Goal: Information Seeking & Learning: Understand process/instructions

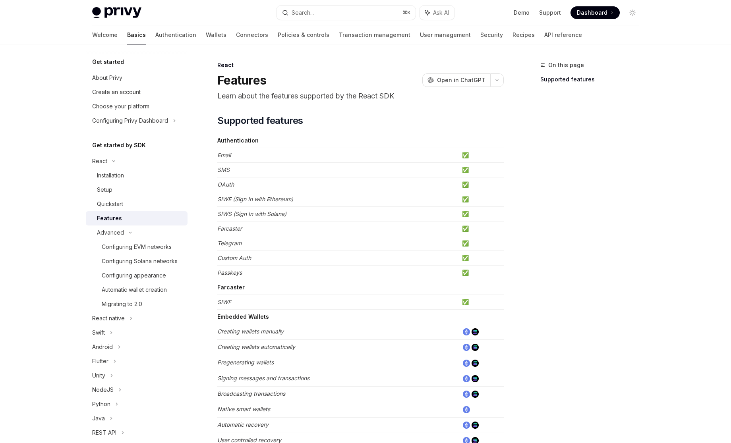
scroll to position [180, 0]
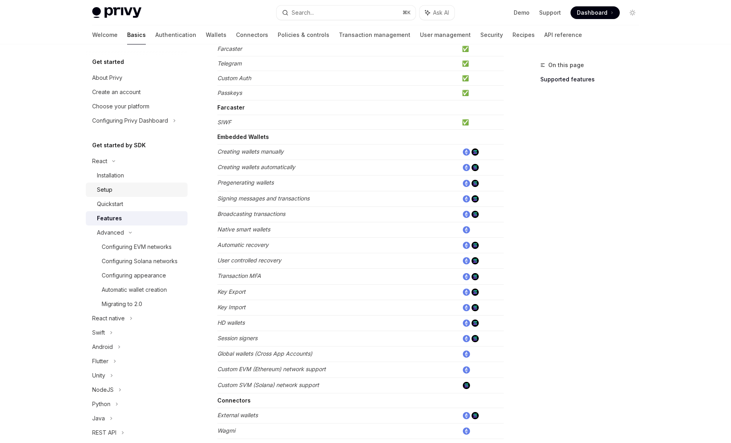
click at [125, 188] on div "Setup" at bounding box center [140, 190] width 86 height 10
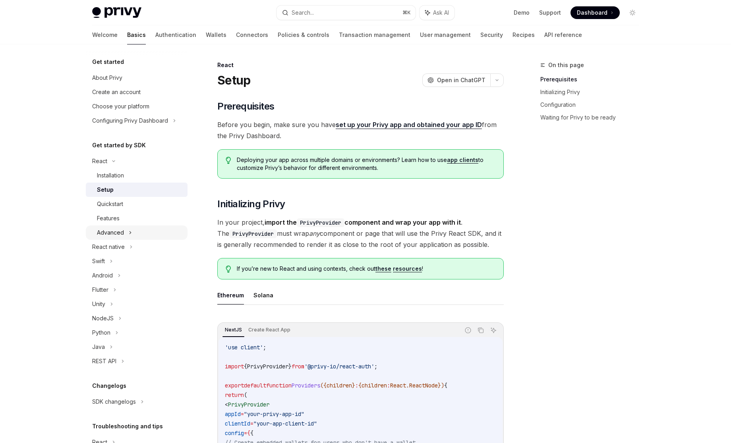
click at [141, 231] on div "Advanced" at bounding box center [137, 233] width 102 height 14
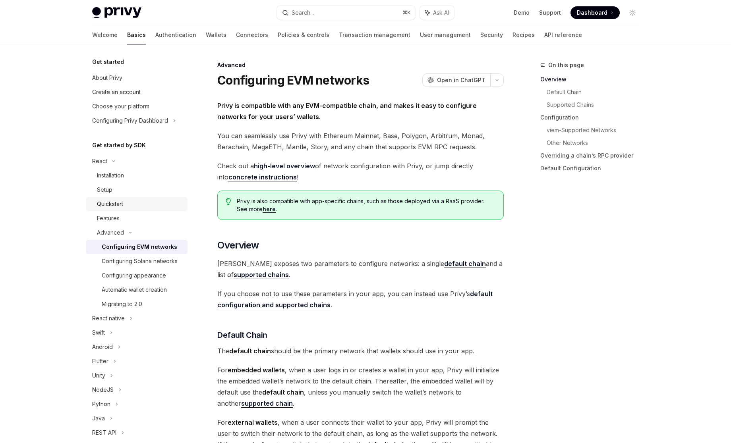
click at [120, 207] on div "Quickstart" at bounding box center [110, 204] width 26 height 10
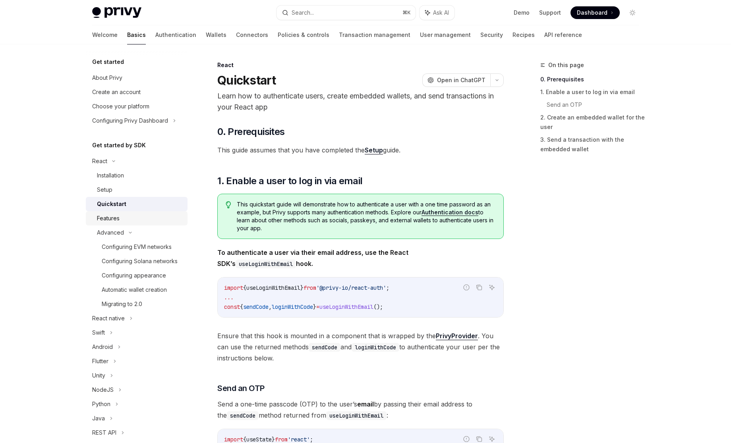
click at [120, 218] on div "Features" at bounding box center [140, 219] width 86 height 10
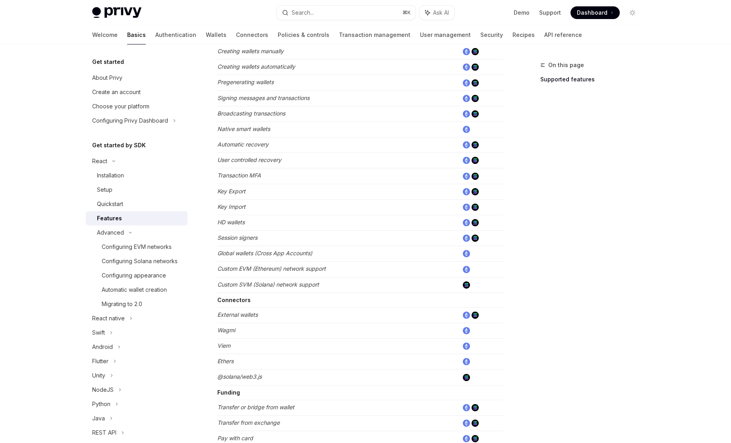
scroll to position [306, 0]
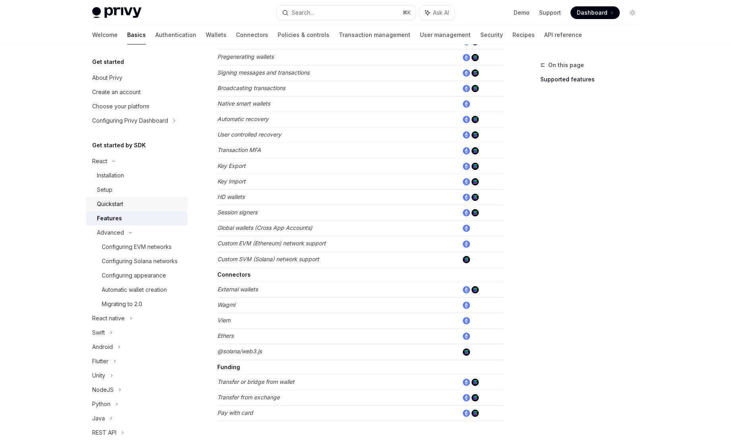
click at [127, 208] on div "Quickstart" at bounding box center [140, 204] width 86 height 10
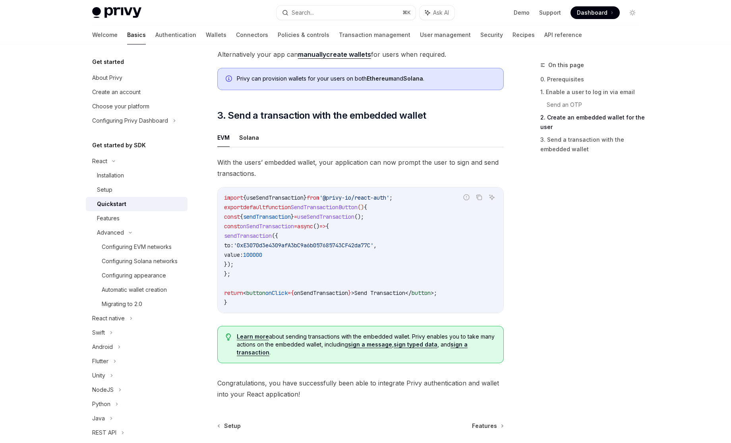
scroll to position [711, 0]
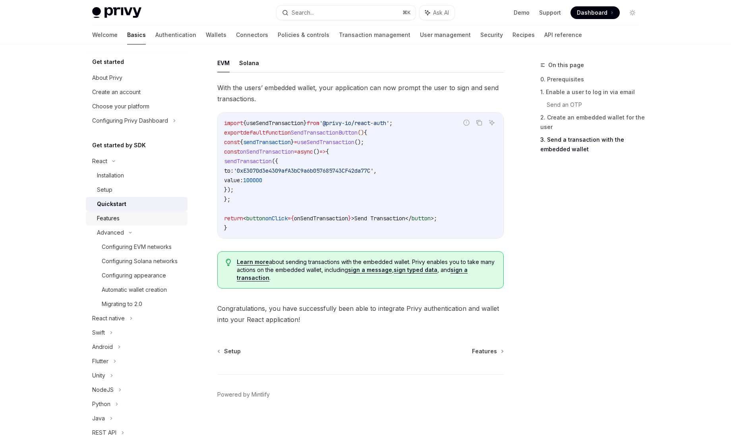
click at [127, 223] on link "Features" at bounding box center [137, 218] width 102 height 14
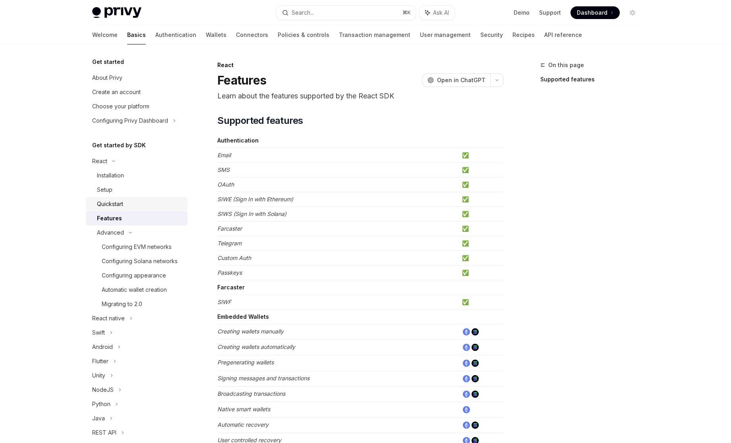
click at [116, 201] on div "Quickstart" at bounding box center [110, 204] width 26 height 10
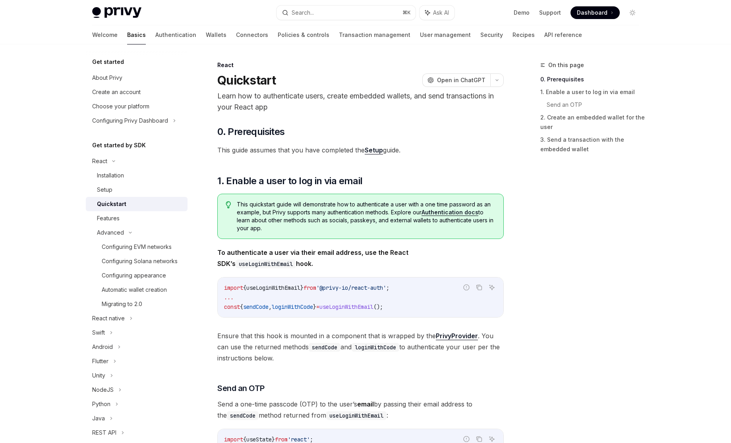
scroll to position [2, 0]
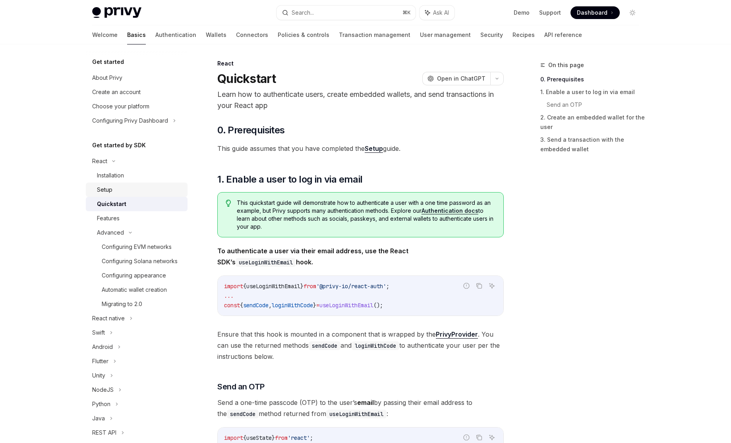
click at [133, 187] on div "Setup" at bounding box center [140, 190] width 86 height 10
type textarea "*"
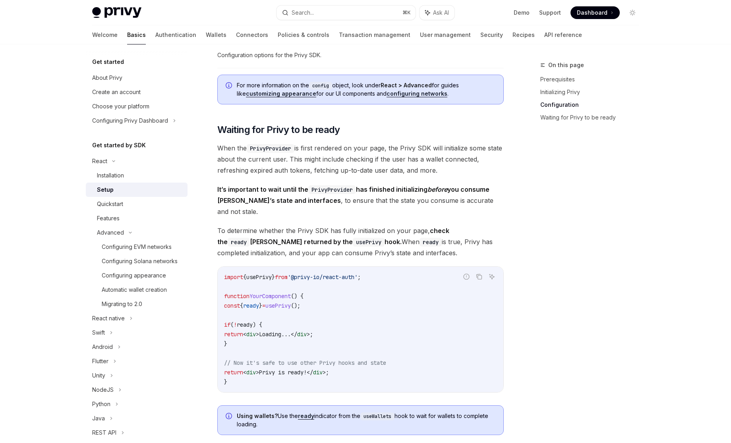
scroll to position [693, 0]
